Goal: Task Accomplishment & Management: Use online tool/utility

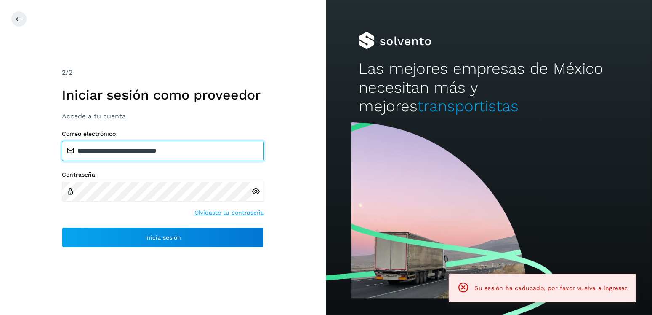
drag, startPoint x: 194, startPoint y: 152, endPoint x: 119, endPoint y: 155, distance: 74.6
click at [119, 155] on input "**********" at bounding box center [163, 151] width 202 height 20
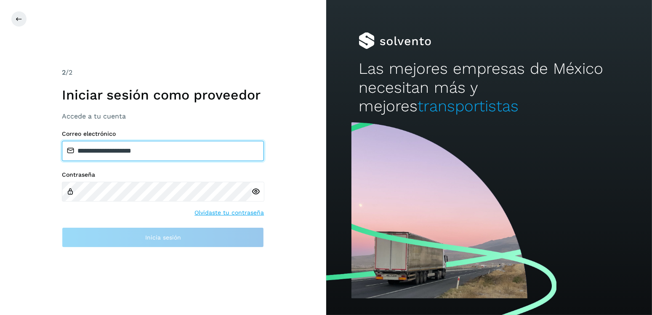
type input "**********"
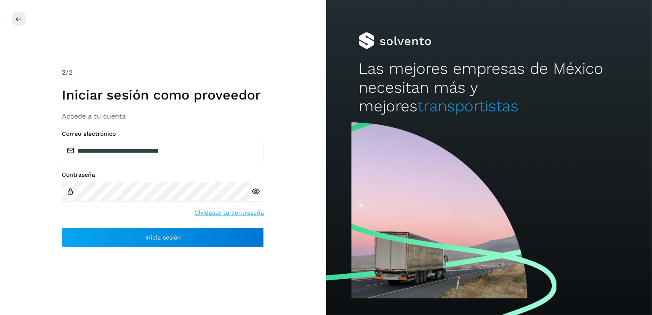
click at [88, 194] on div "Contraseña Olvidaste tu contraseña" at bounding box center [163, 194] width 202 height 46
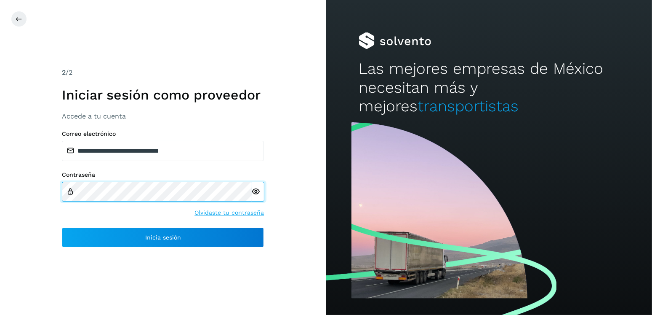
drag, startPoint x: 162, startPoint y: 203, endPoint x: 58, endPoint y: 186, distance: 105.4
click at [58, 186] on div "**********" at bounding box center [163, 157] width 326 height 315
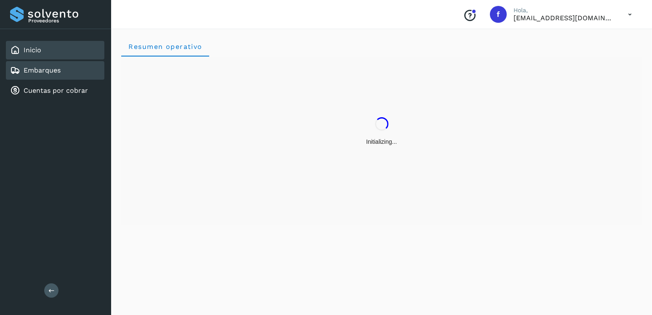
click at [51, 71] on link "Embarques" at bounding box center [42, 70] width 37 height 8
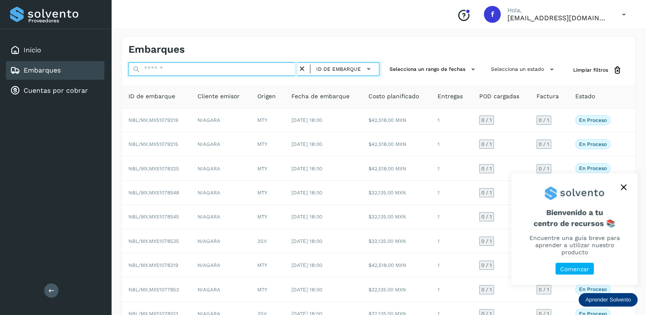
click at [270, 67] on input "text" at bounding box center [212, 68] width 169 height 13
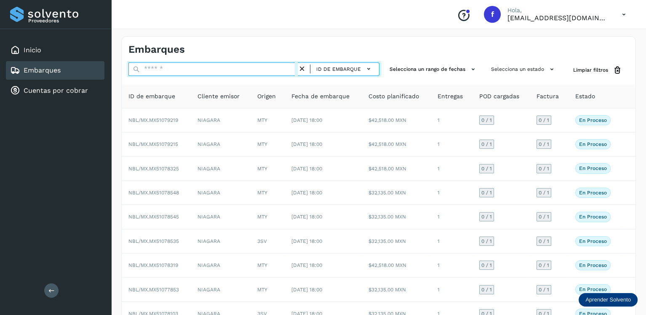
click at [271, 67] on input "text" at bounding box center [212, 68] width 169 height 13
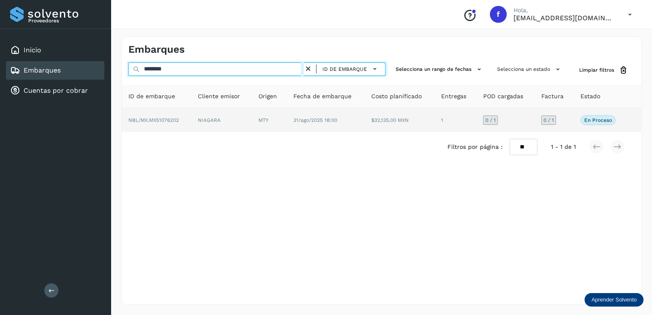
type input "********"
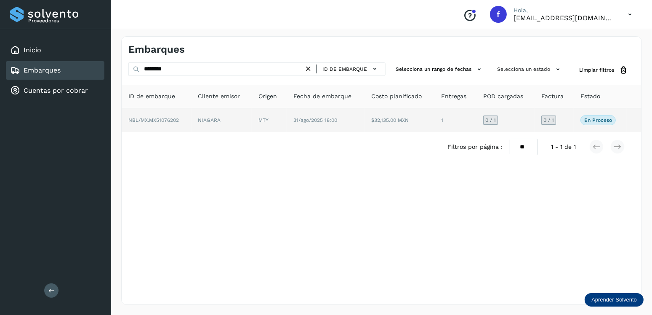
click at [397, 124] on td "$32,135.00 MXN" at bounding box center [400, 120] width 70 height 24
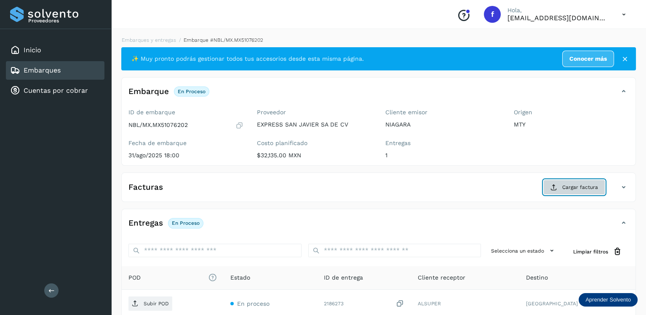
click at [568, 184] on span "Cargar factura" at bounding box center [580, 187] width 36 height 8
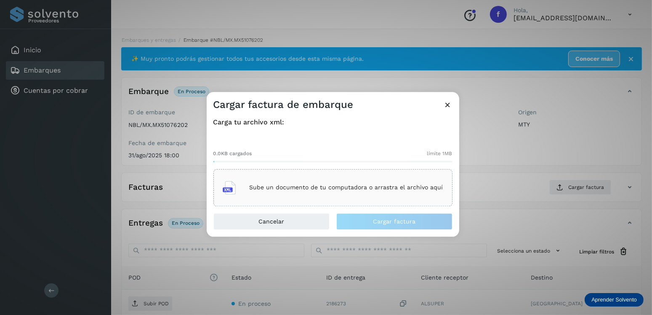
click at [374, 170] on div "Sube un documento de tu computadora o arrastra el archivo aquí" at bounding box center [333, 187] width 239 height 37
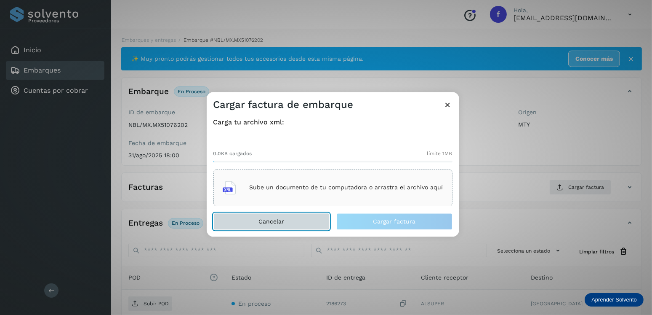
click at [284, 223] on button "Cancelar" at bounding box center [272, 221] width 116 height 17
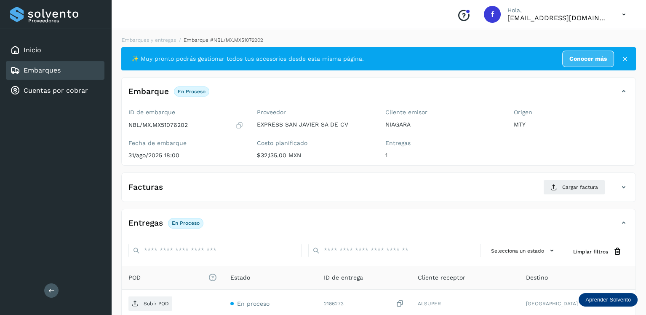
click at [52, 74] on link "Embarques" at bounding box center [42, 70] width 37 height 8
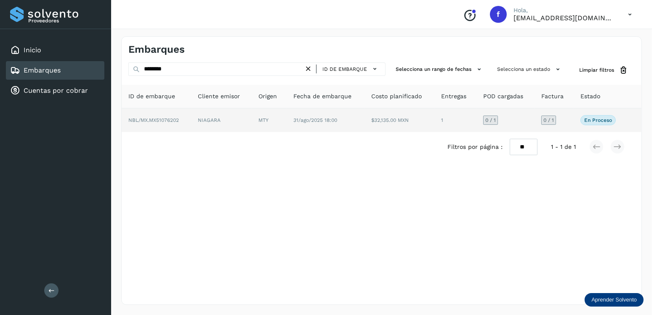
click at [241, 119] on td "NIAGARA" at bounding box center [222, 120] width 61 height 24
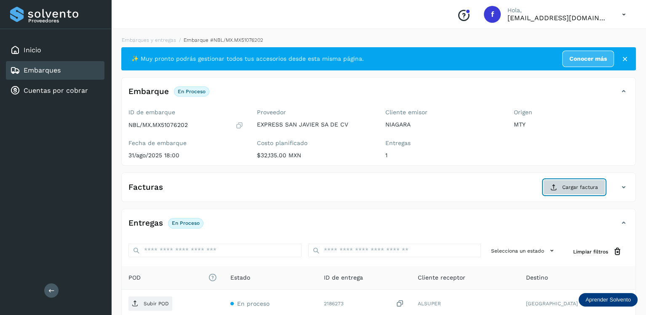
click at [572, 182] on button "Cargar factura" at bounding box center [574, 186] width 62 height 15
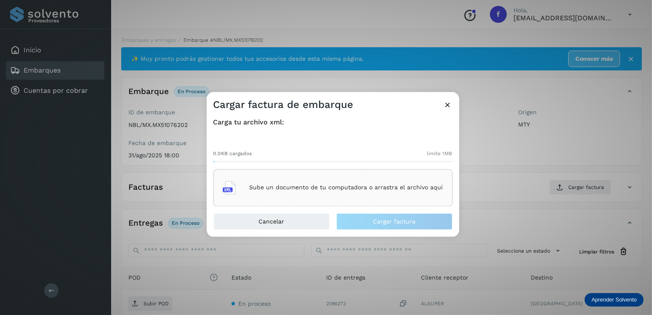
click at [450, 104] on icon at bounding box center [448, 104] width 9 height 9
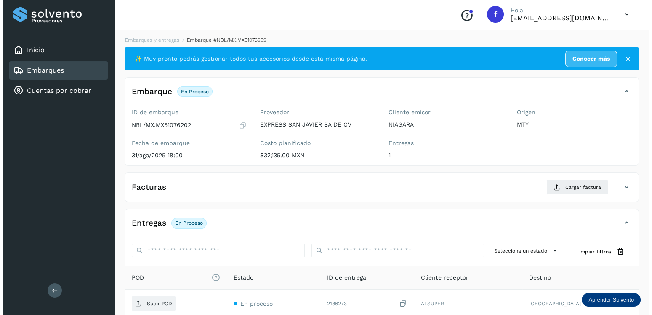
scroll to position [84, 0]
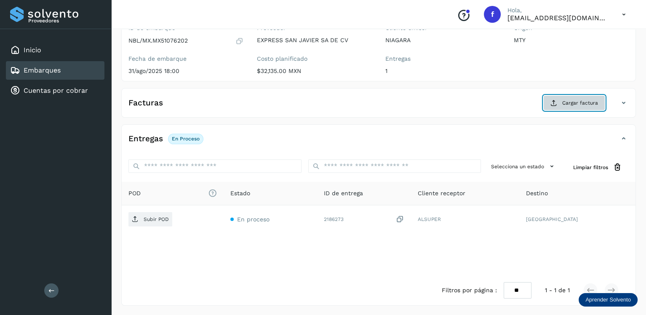
click at [587, 96] on button "Cargar factura" at bounding box center [574, 102] width 62 height 15
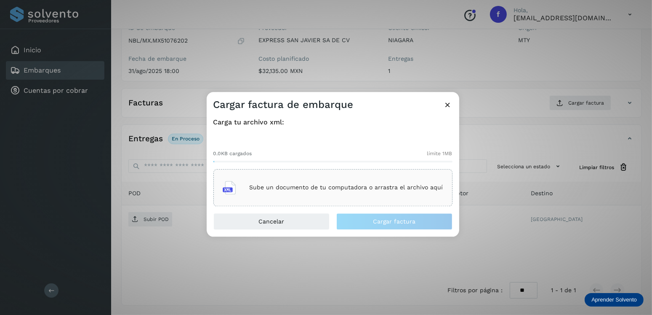
click at [323, 185] on p "Sube un documento de tu computadora o arrastra el archivo aquí" at bounding box center [347, 187] width 194 height 7
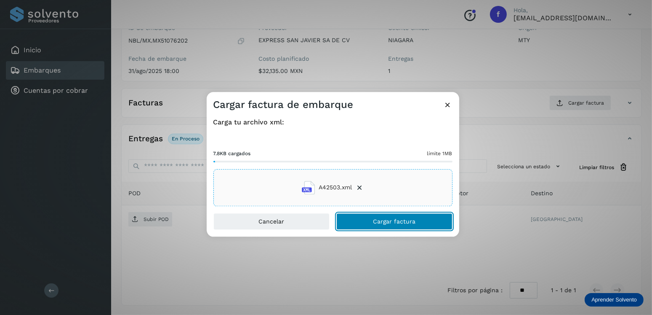
click at [393, 224] on button "Cargar factura" at bounding box center [394, 221] width 116 height 17
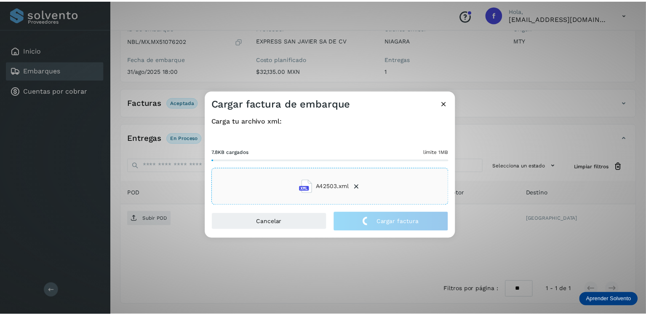
scroll to position [83, 0]
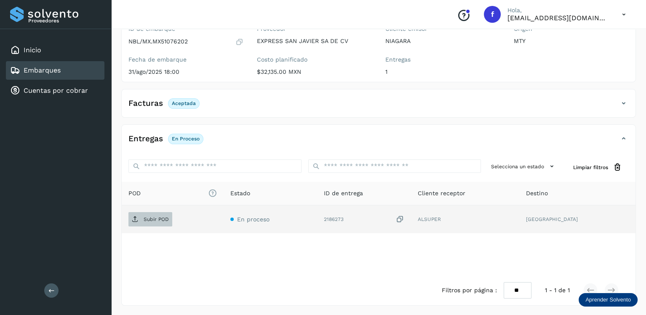
click at [148, 221] on p "Subir POD" at bounding box center [156, 219] width 25 height 6
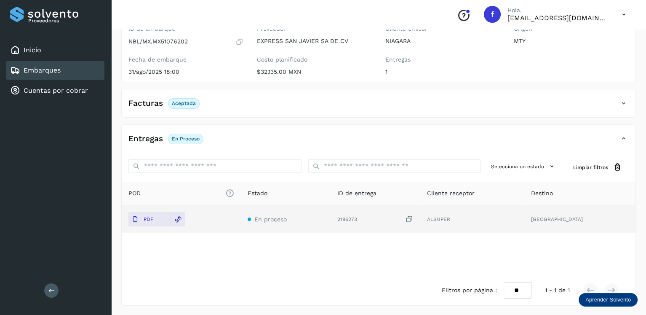
click at [85, 75] on div "Embarques" at bounding box center [55, 70] width 99 height 19
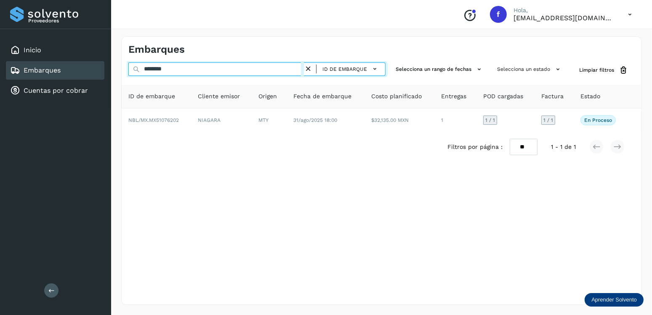
drag, startPoint x: 182, startPoint y: 74, endPoint x: 135, endPoint y: 71, distance: 47.3
click at [135, 71] on div "******** ID de embarque" at bounding box center [256, 70] width 257 height 16
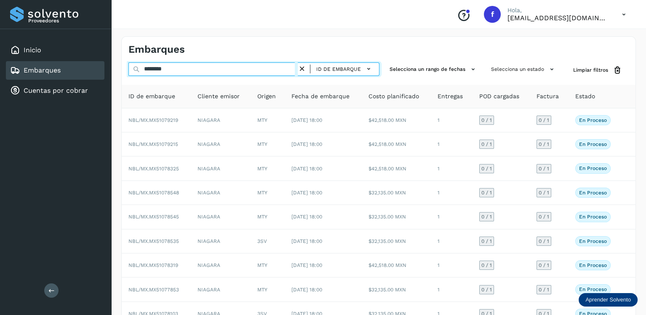
type input "********"
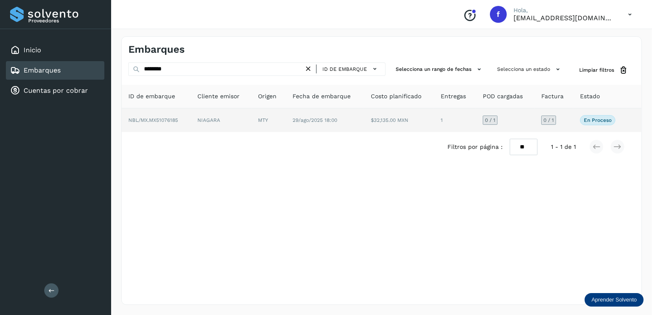
click at [308, 121] on span "29/ago/2025 18:00" at bounding box center [315, 120] width 45 height 6
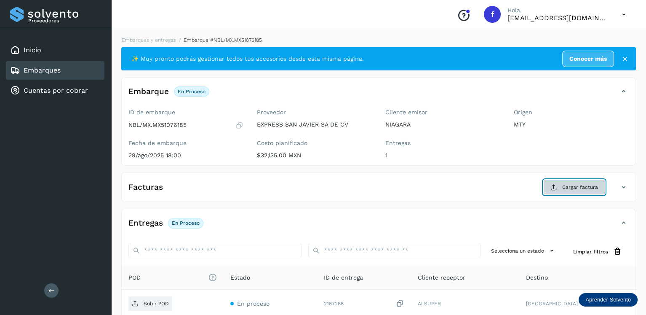
click at [559, 182] on button "Cargar factura" at bounding box center [574, 186] width 62 height 15
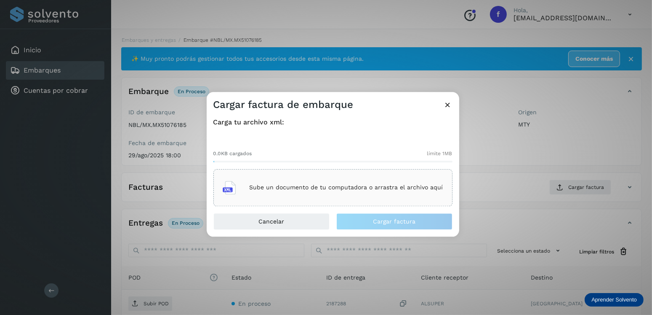
drag, startPoint x: 321, startPoint y: 148, endPoint x: 332, endPoint y: 158, distance: 15.2
click at [329, 157] on div "0.0KB cargados límite 1MB" at bounding box center [333, 152] width 239 height 19
click at [345, 164] on div "0.0KB cargados límite 1MB Sube un documento de tu computadora o arrastra el arc…" at bounding box center [333, 171] width 239 height 70
click at [351, 177] on div "Sube un documento de tu computadora o arrastra el archivo aquí" at bounding box center [333, 187] width 221 height 23
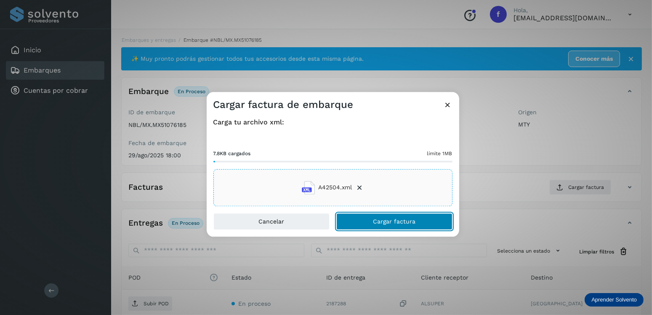
click at [382, 214] on button "Cargar factura" at bounding box center [394, 221] width 116 height 17
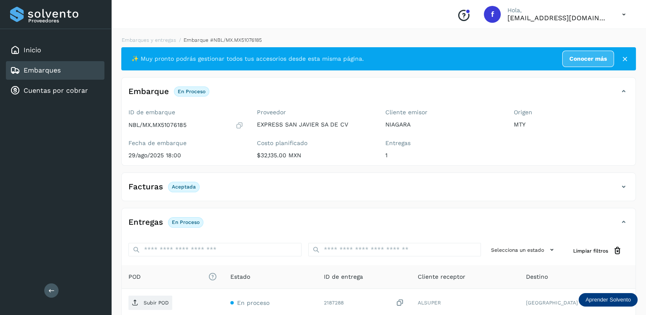
scroll to position [83, 0]
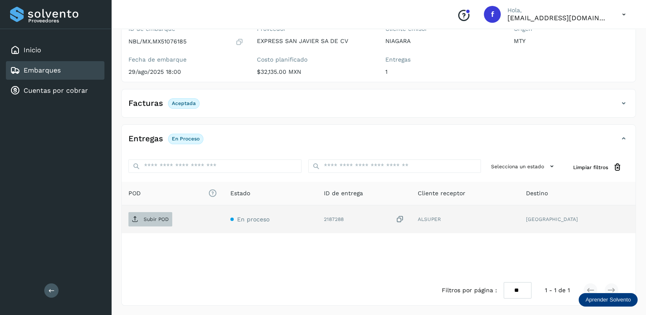
click at [157, 222] on span "Subir POD" at bounding box center [150, 218] width 44 height 13
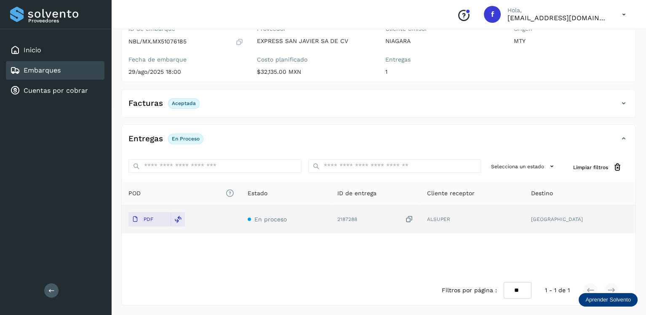
click at [63, 71] on div "Embarques" at bounding box center [55, 70] width 99 height 19
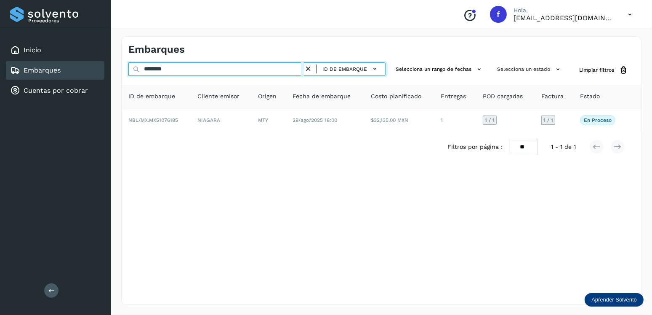
drag, startPoint x: 168, startPoint y: 69, endPoint x: 134, endPoint y: 69, distance: 34.5
click at [134, 69] on div "******** ID de embarque" at bounding box center [256, 70] width 257 height 16
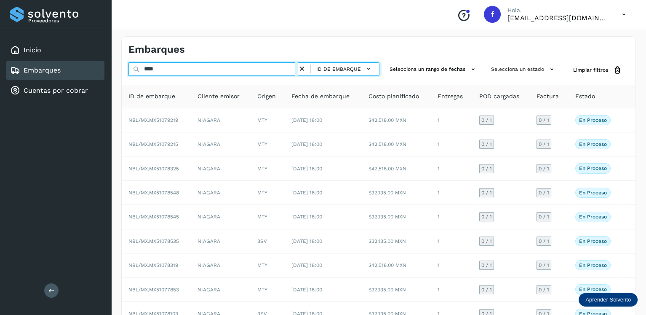
drag, startPoint x: 141, startPoint y: 75, endPoint x: 123, endPoint y: 75, distance: 17.7
click at [123, 75] on div "**** ID de embarque Selecciona un rango de fechas Selecciona un estado Limpiar …" at bounding box center [379, 70] width 514 height 16
paste input "******"
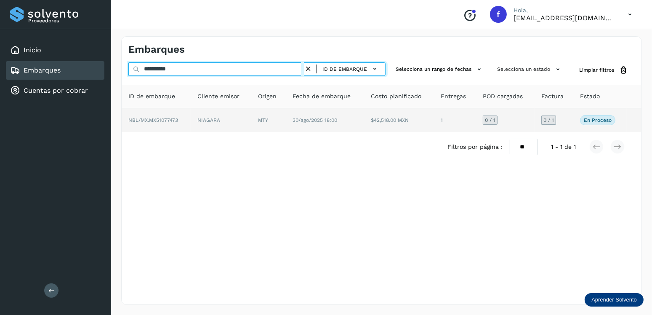
type input "**********"
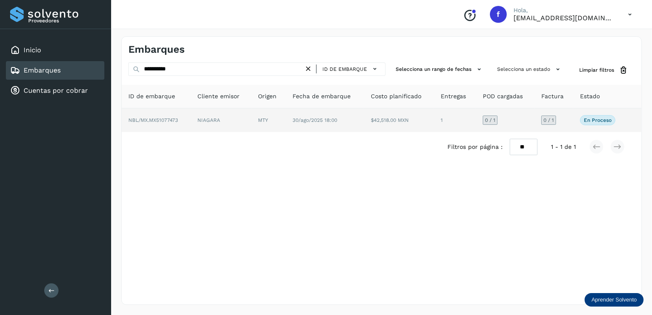
click at [292, 120] on td "30/ago/2025 18:00" at bounding box center [325, 120] width 78 height 24
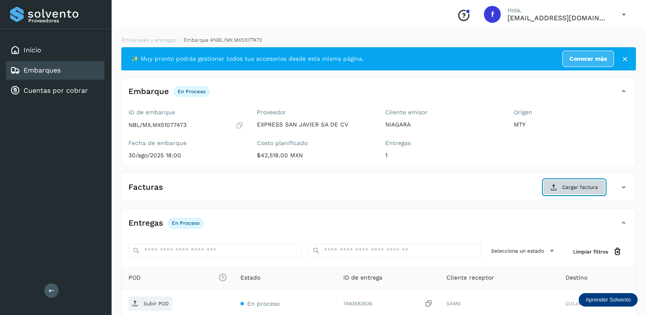
click at [551, 184] on button "Cargar factura" at bounding box center [574, 186] width 62 height 15
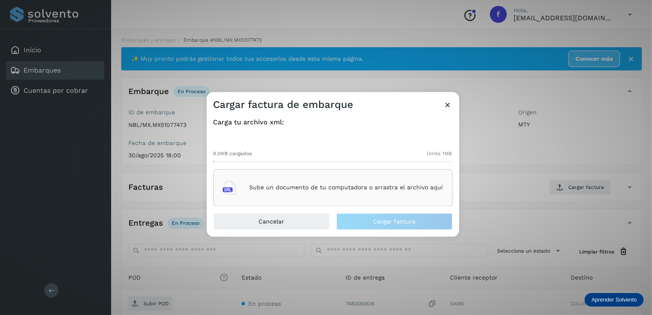
click at [338, 174] on div "Sube un documento de tu computadora o arrastra el archivo aquí" at bounding box center [333, 187] width 239 height 37
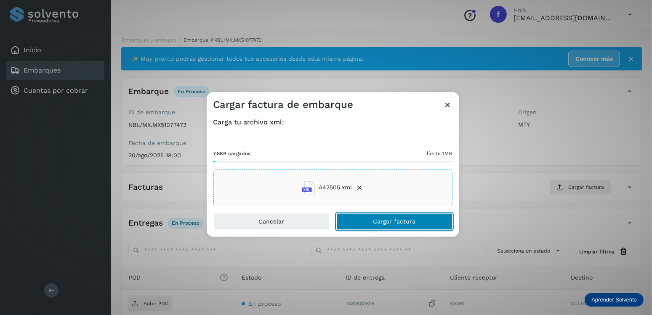
click at [428, 227] on button "Cargar factura" at bounding box center [394, 221] width 116 height 17
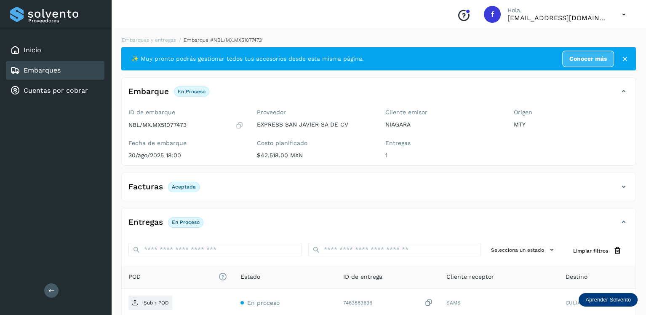
scroll to position [83, 0]
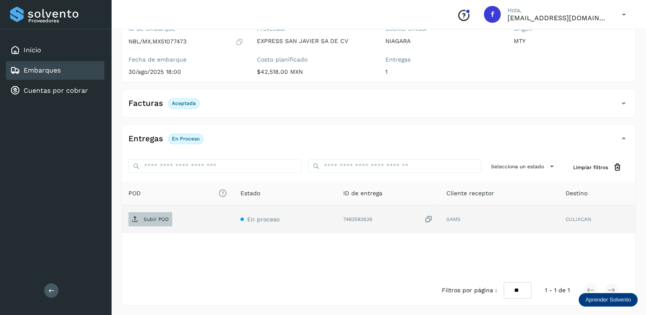
click at [137, 214] on span "Subir POD" at bounding box center [150, 218] width 44 height 13
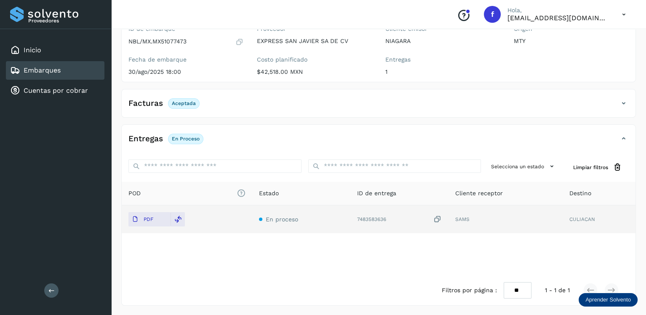
click at [86, 72] on div "Embarques" at bounding box center [55, 70] width 99 height 19
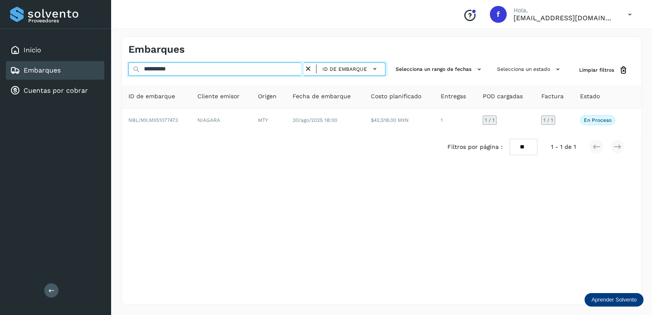
drag, startPoint x: 189, startPoint y: 68, endPoint x: 137, endPoint y: 76, distance: 52.4
click at [137, 76] on div "**********" at bounding box center [256, 70] width 257 height 16
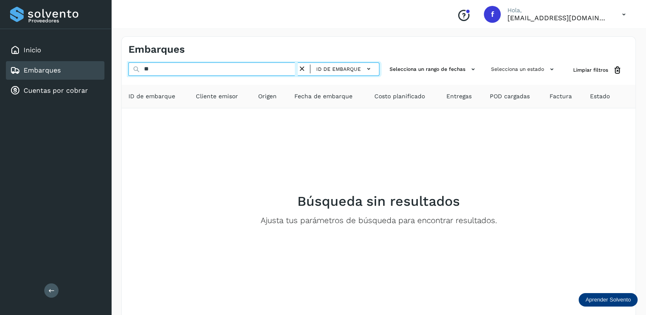
type input "*"
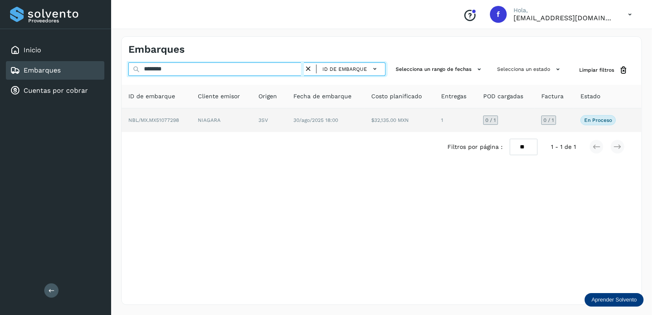
type input "********"
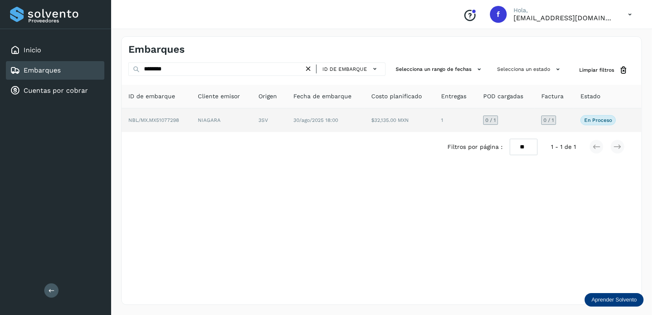
click at [240, 125] on td "NIAGARA" at bounding box center [222, 120] width 61 height 24
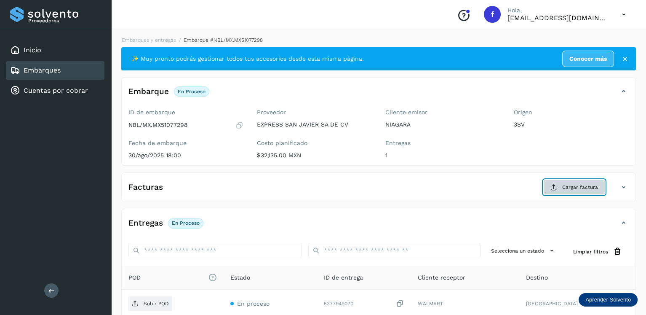
click at [569, 188] on span "Cargar factura" at bounding box center [580, 187] width 36 height 8
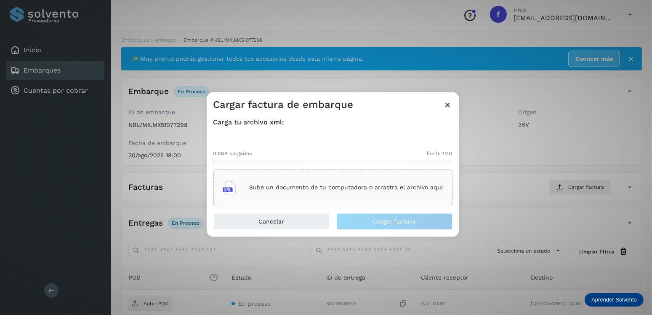
click at [370, 173] on div "Sube un documento de tu computadora o arrastra el archivo aquí" at bounding box center [333, 187] width 239 height 37
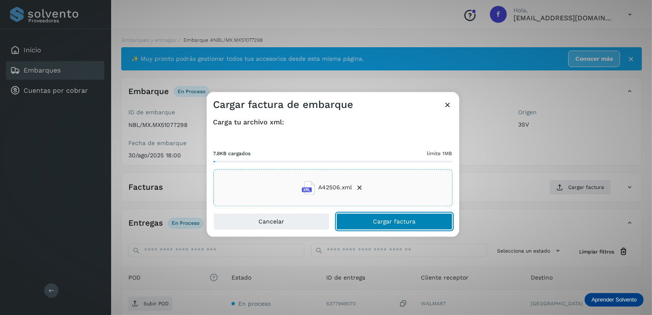
click at [389, 218] on span "Cargar factura" at bounding box center [394, 221] width 43 height 6
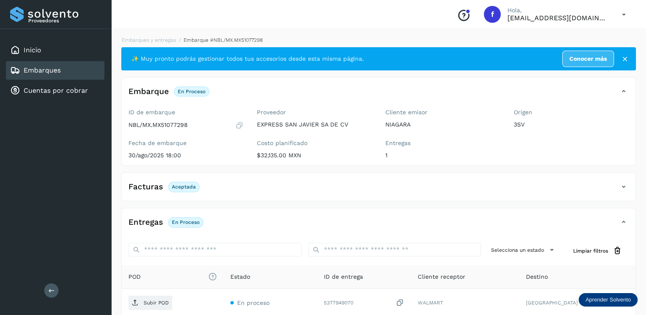
scroll to position [83, 0]
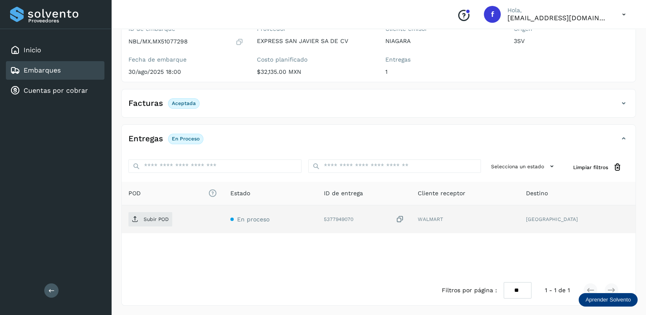
click at [158, 207] on td "Subir POD" at bounding box center [173, 219] width 102 height 28
click at [156, 210] on td "Subir POD" at bounding box center [173, 219] width 102 height 28
click at [156, 213] on span "Subir POD" at bounding box center [150, 218] width 44 height 13
click at [85, 69] on div "Embarques" at bounding box center [55, 70] width 99 height 19
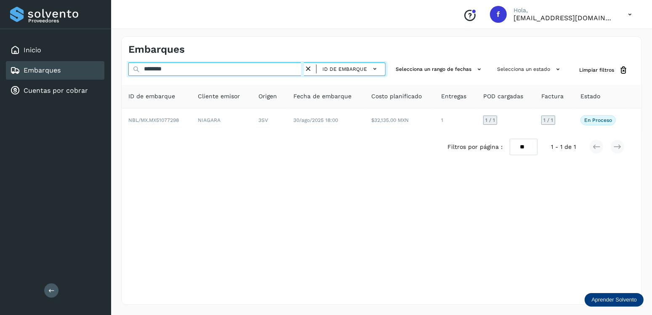
drag, startPoint x: 172, startPoint y: 69, endPoint x: 128, endPoint y: 64, distance: 44.1
click at [128, 64] on input "********" at bounding box center [216, 68] width 176 height 13
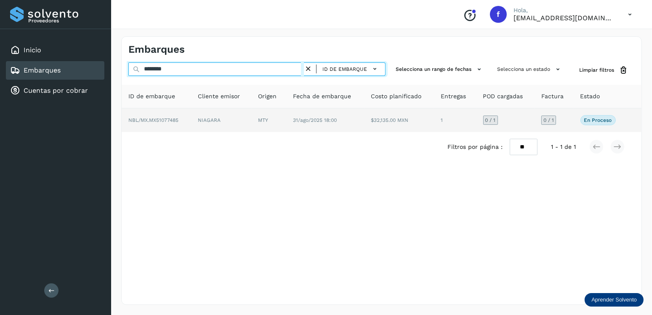
type input "********"
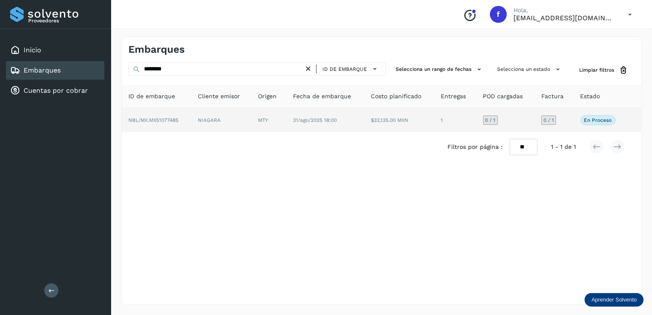
click at [361, 133] on div "Filtros por página : ** ** ** 1 - 1 de 1" at bounding box center [382, 147] width 520 height 30
click at [360, 124] on td "31/ago/2025 18:00" at bounding box center [325, 120] width 78 height 24
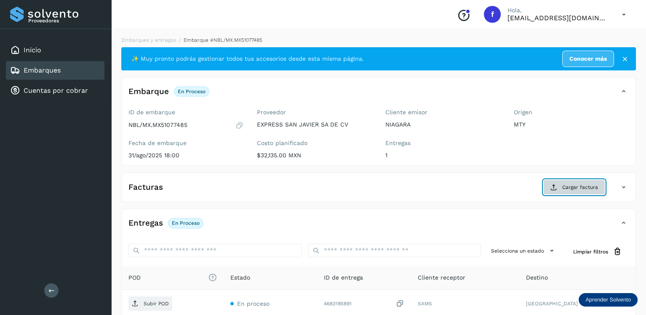
click at [574, 183] on span "Cargar factura" at bounding box center [580, 187] width 36 height 8
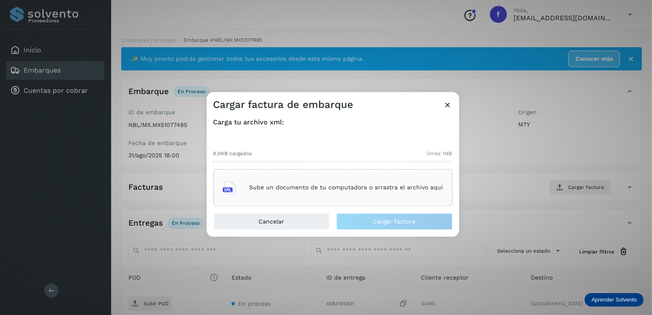
click at [427, 166] on div "0.0KB cargados límite 1MB Sube un documento de tu computadora o arrastra el arc…" at bounding box center [333, 171] width 239 height 70
click at [428, 173] on div "Sube un documento de tu computadora o arrastra el archivo aquí" at bounding box center [333, 187] width 239 height 37
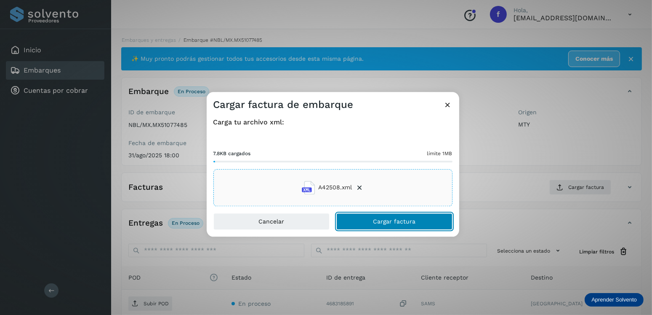
click at [388, 220] on span "Cargar factura" at bounding box center [394, 221] width 43 height 6
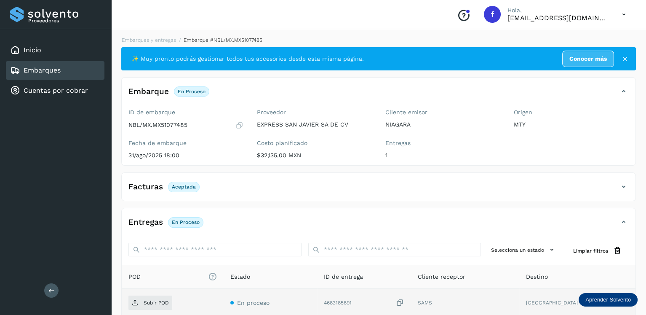
scroll to position [83, 0]
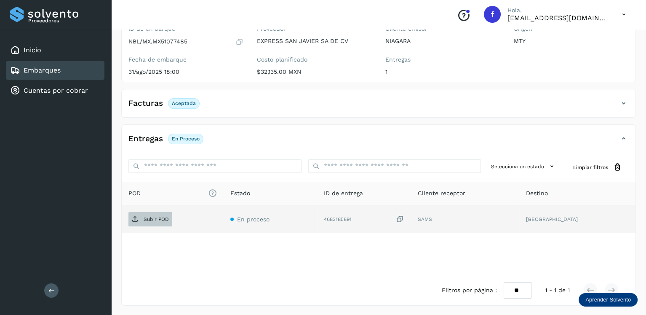
click at [160, 212] on span "Subir POD" at bounding box center [150, 218] width 44 height 13
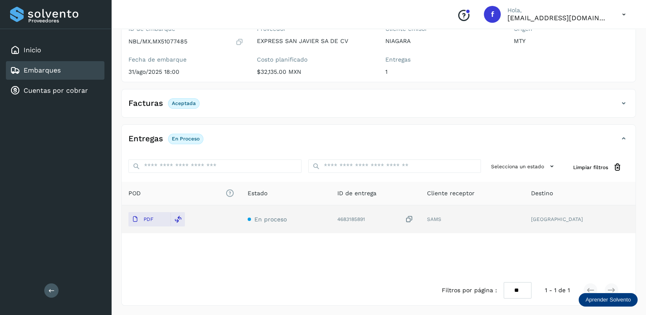
click at [69, 65] on div "Embarques" at bounding box center [55, 70] width 99 height 19
